Goal: Obtain resource: Download file/media

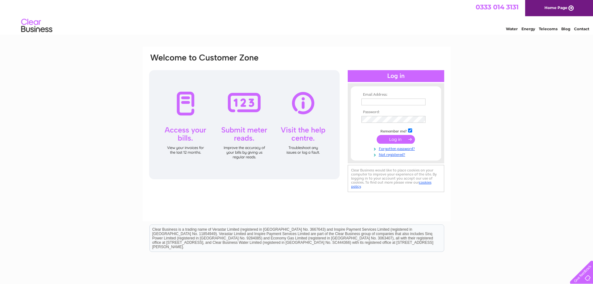
type input "[EMAIL_ADDRESS][DOMAIN_NAME]"
click at [401, 138] on input "submit" at bounding box center [396, 139] width 38 height 9
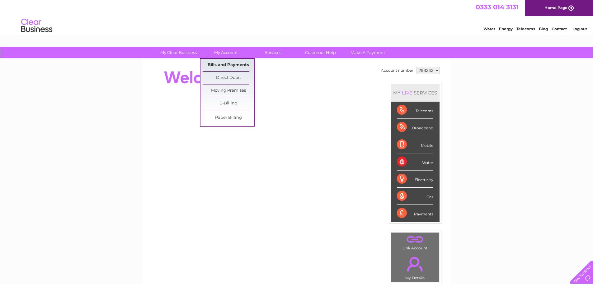
click at [219, 68] on link "Bills and Payments" at bounding box center [228, 65] width 51 height 12
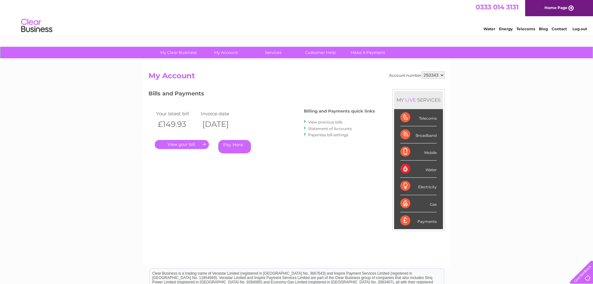
click at [336, 123] on link "View previous bills" at bounding box center [325, 122] width 34 height 5
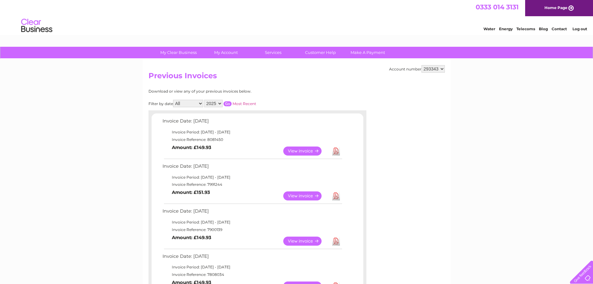
click at [335, 148] on link "Download" at bounding box center [336, 150] width 8 height 9
